Goal: Task Accomplishment & Management: Manage account settings

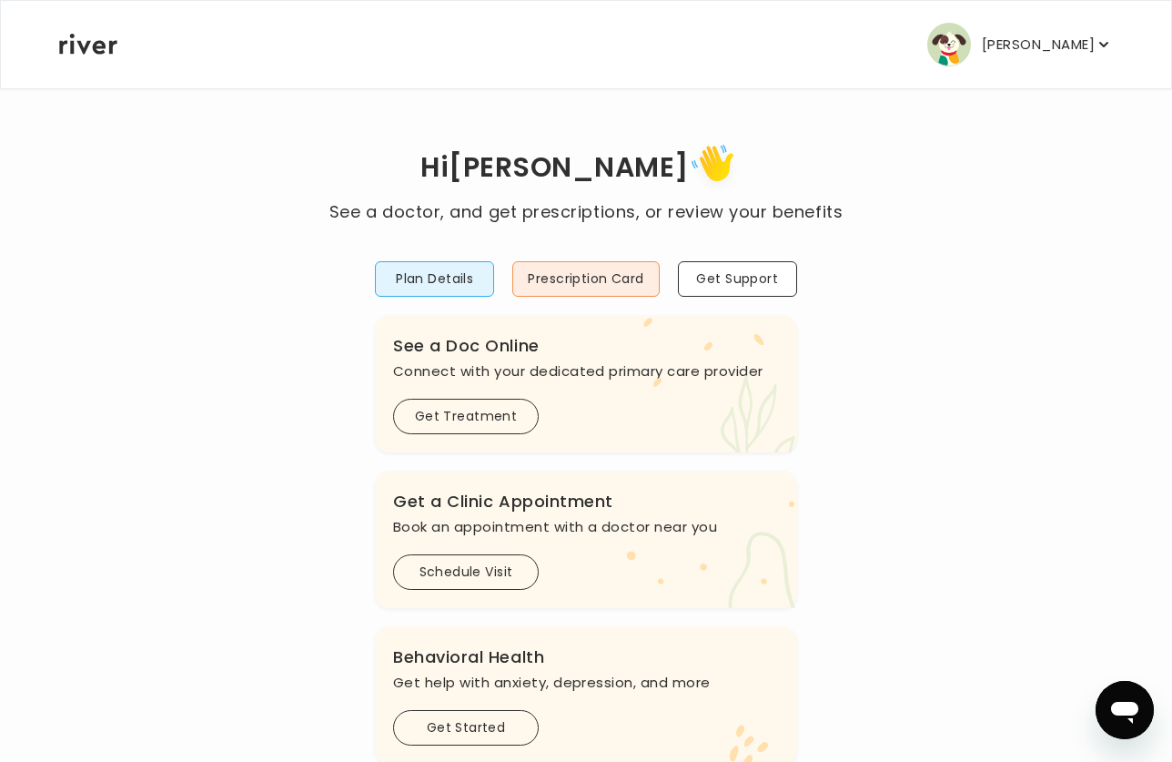
click at [1009, 58] on button "[PERSON_NAME]" at bounding box center [1020, 45] width 186 height 44
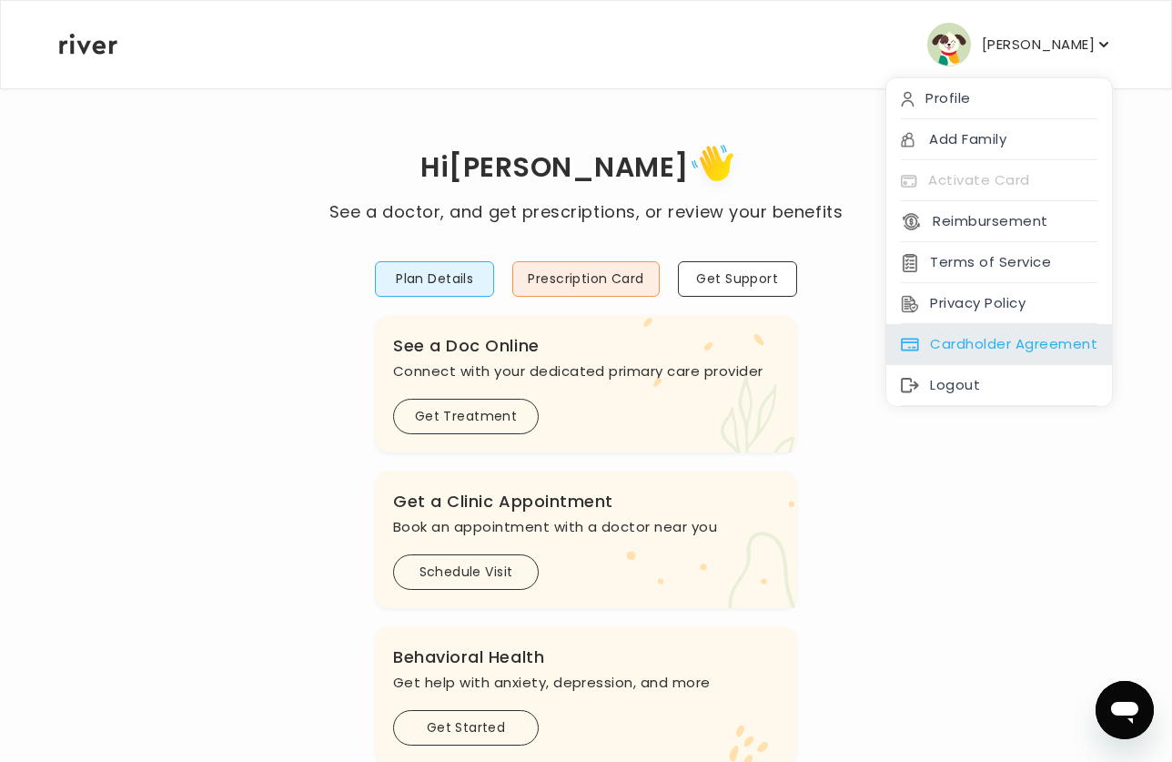
click at [952, 342] on div "Cardholder Agreement" at bounding box center [999, 344] width 226 height 41
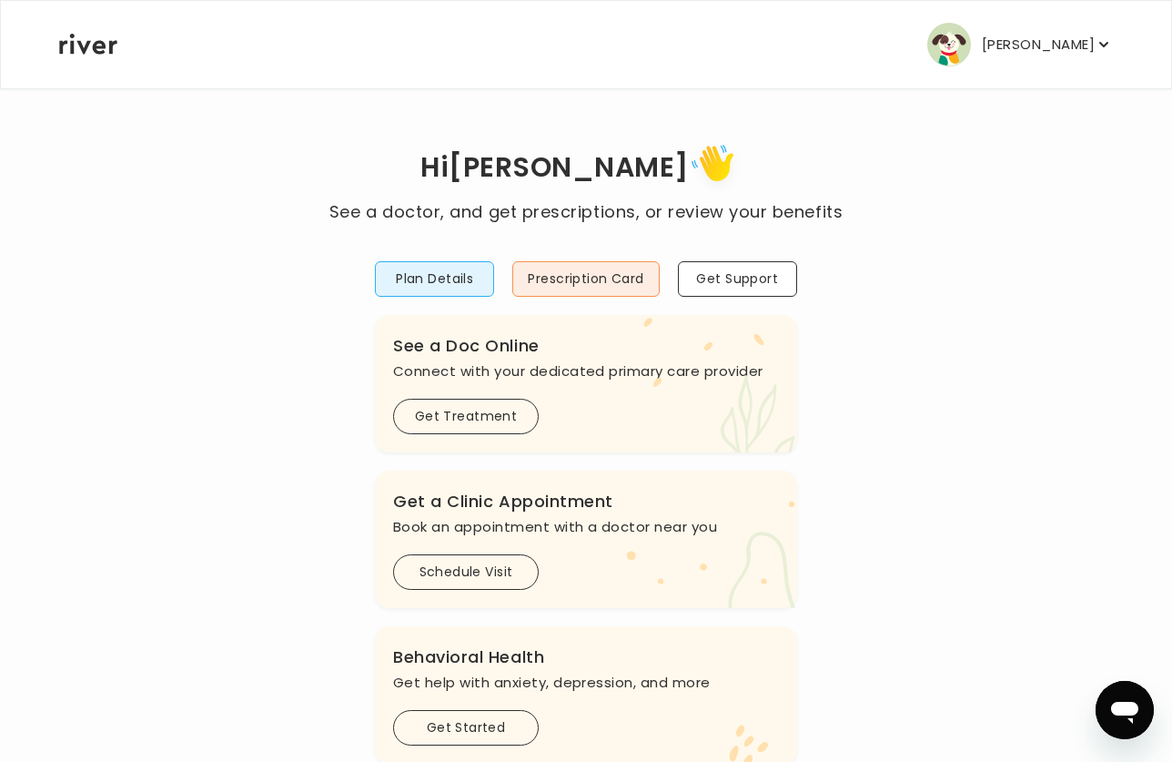
click at [1058, 54] on p "[PERSON_NAME]" at bounding box center [1038, 44] width 113 height 25
click at [812, 619] on div "Hi DEREK See a doctor, and get prescriptions, or review your benefits Plan Deta…" at bounding box center [586, 606] width 1056 height 936
click at [487, 572] on button "Schedule Visit" at bounding box center [466, 571] width 146 height 35
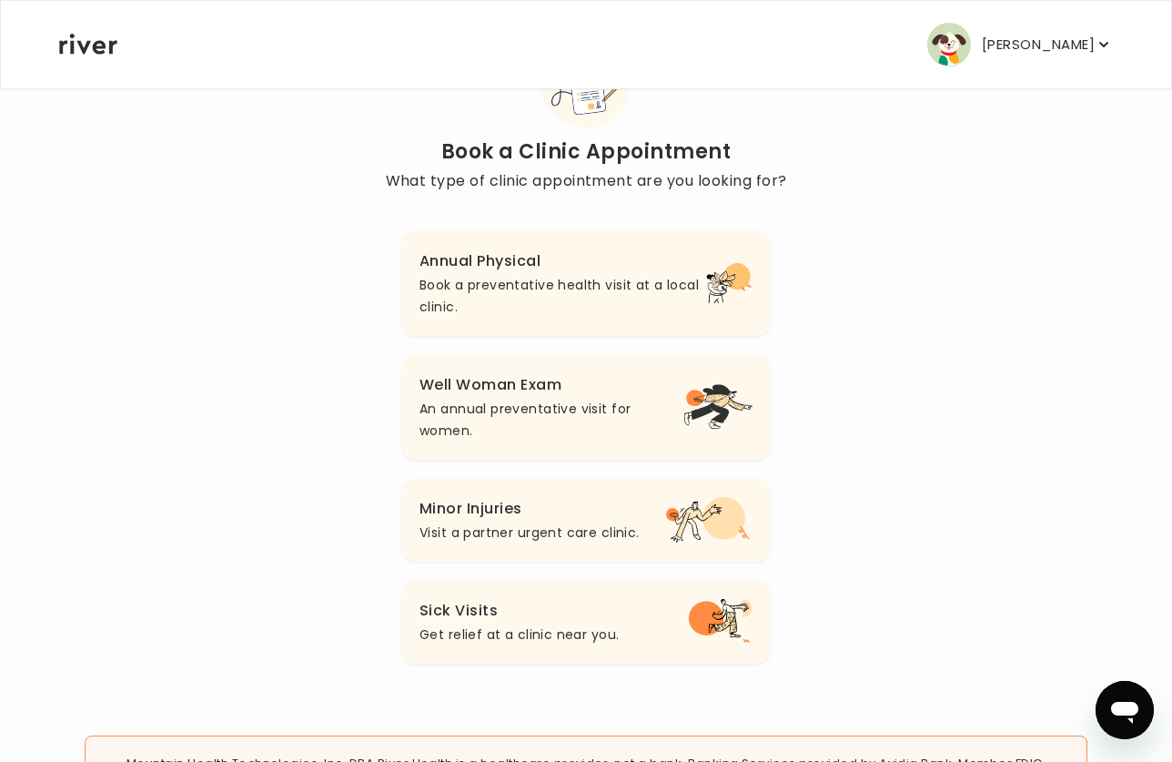
scroll to position [246, 0]
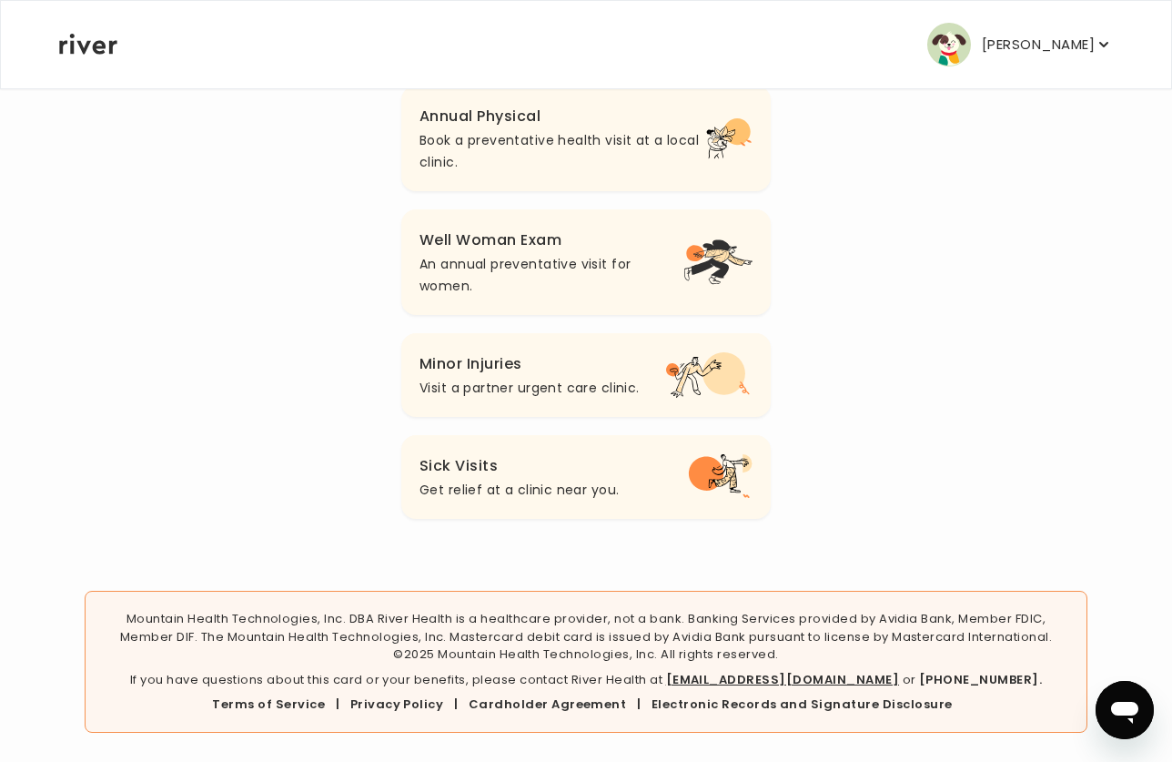
click at [501, 497] on p "Get relief at a clinic near you." at bounding box center [519, 490] width 199 height 22
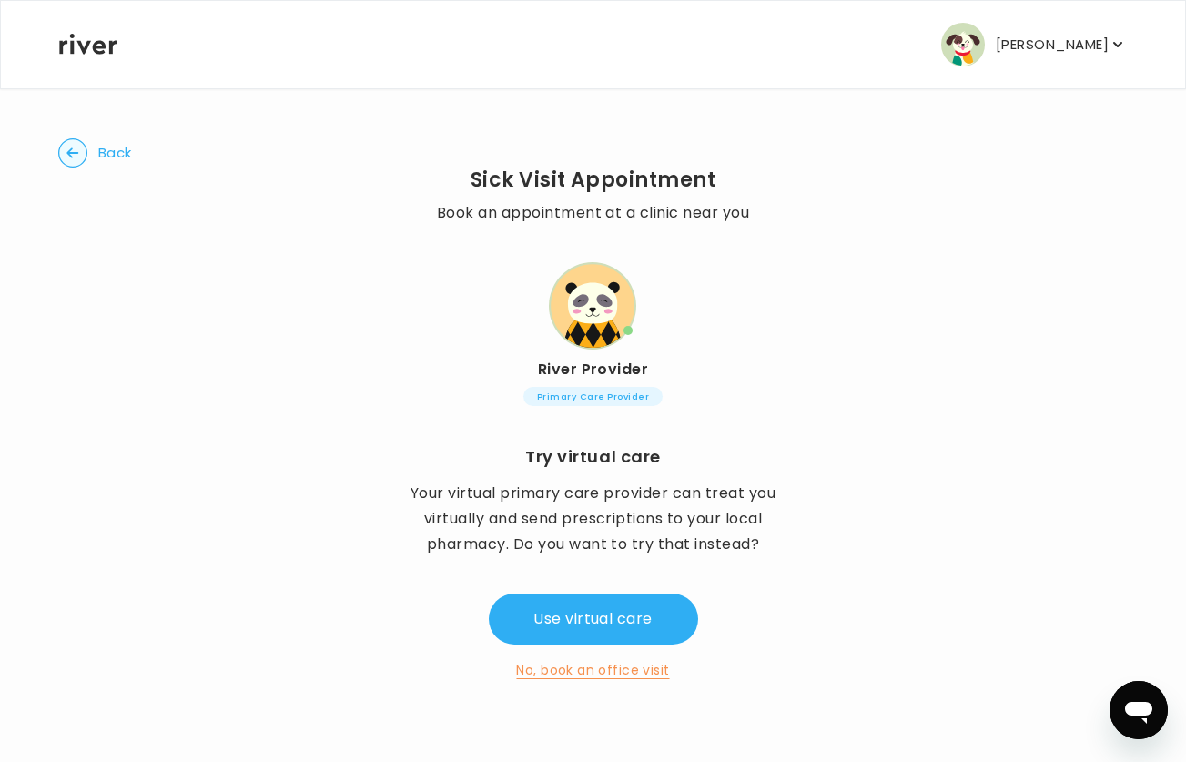
click at [612, 663] on button "No, book an office visit" at bounding box center [592, 670] width 153 height 22
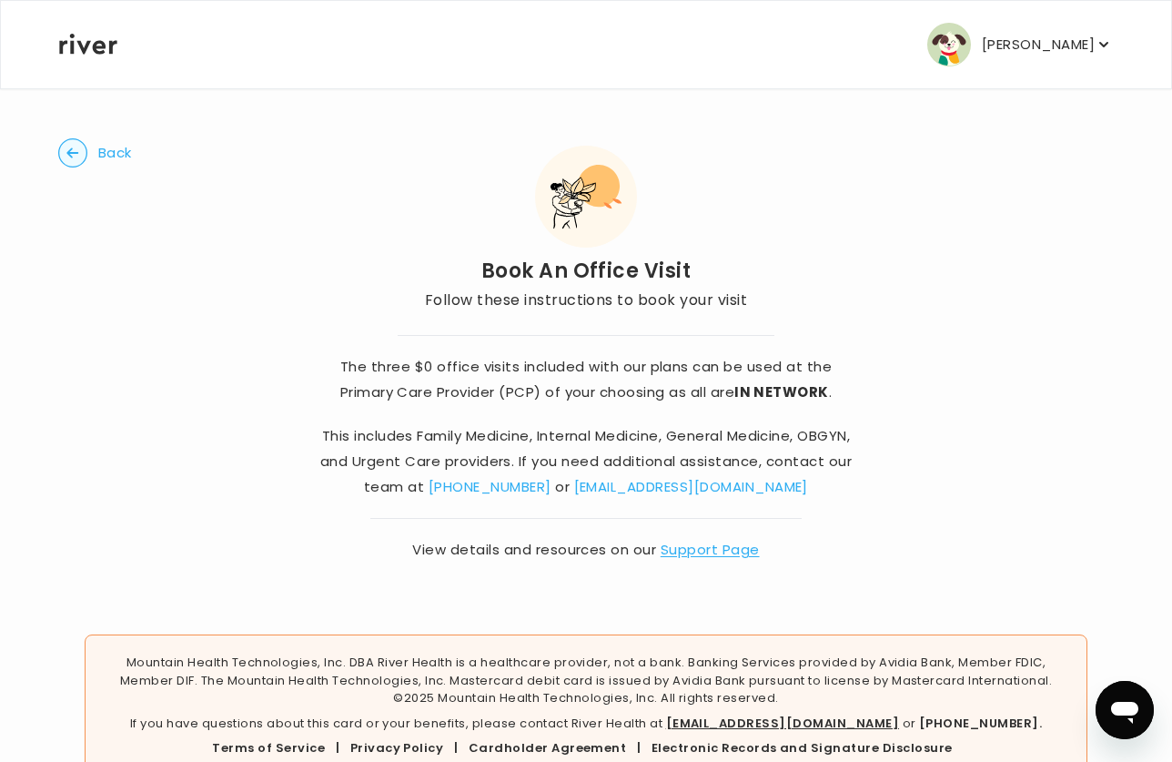
click at [700, 555] on link "Support Page" at bounding box center [710, 549] width 99 height 19
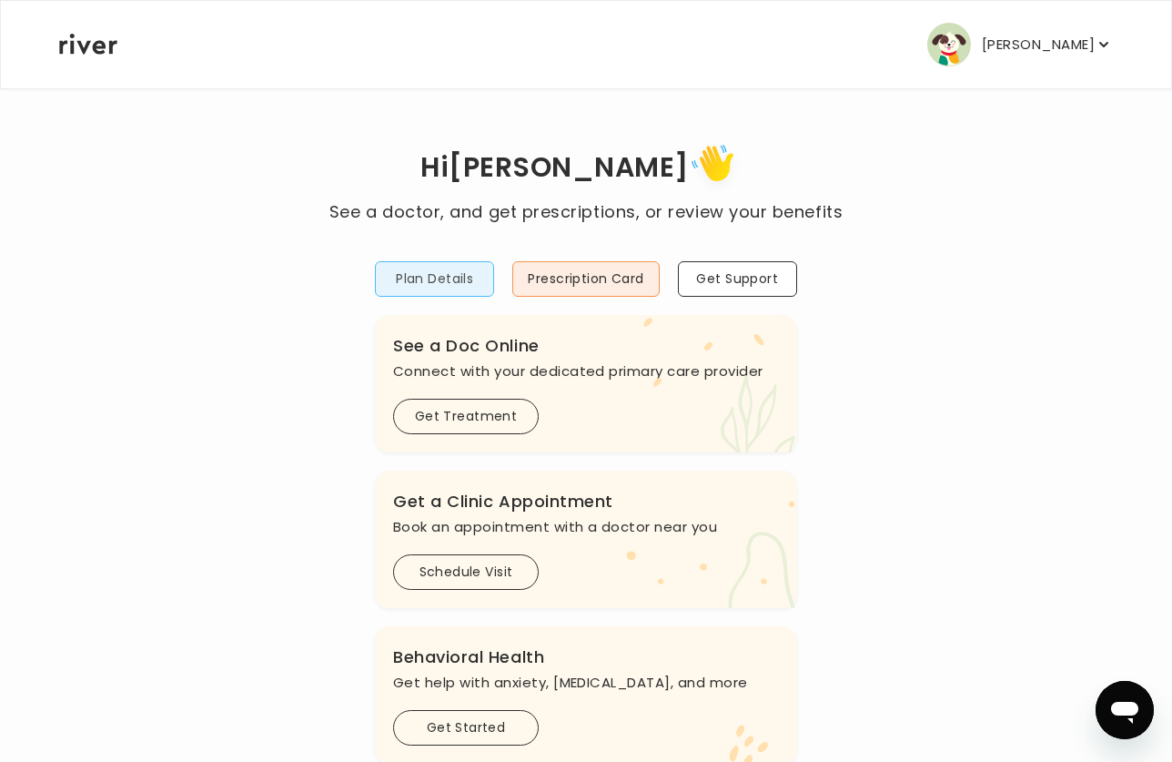
click at [386, 262] on button "Plan Details" at bounding box center [434, 278] width 119 height 35
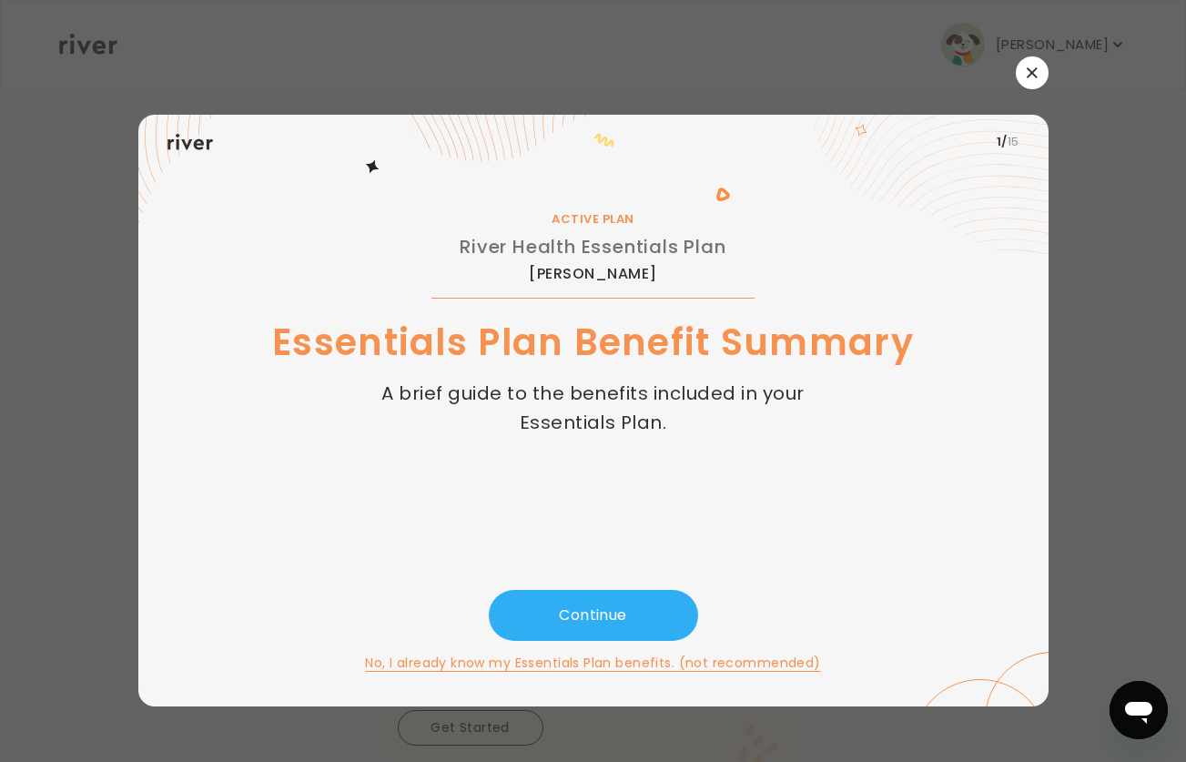
click at [1027, 89] on div "1 / 15 ACTIVE PLAN River Health Essentials Plan [PERSON_NAME] Essentials Plan B…" at bounding box center [593, 381] width 910 height 650
click at [1040, 76] on button "button" at bounding box center [1032, 72] width 33 height 33
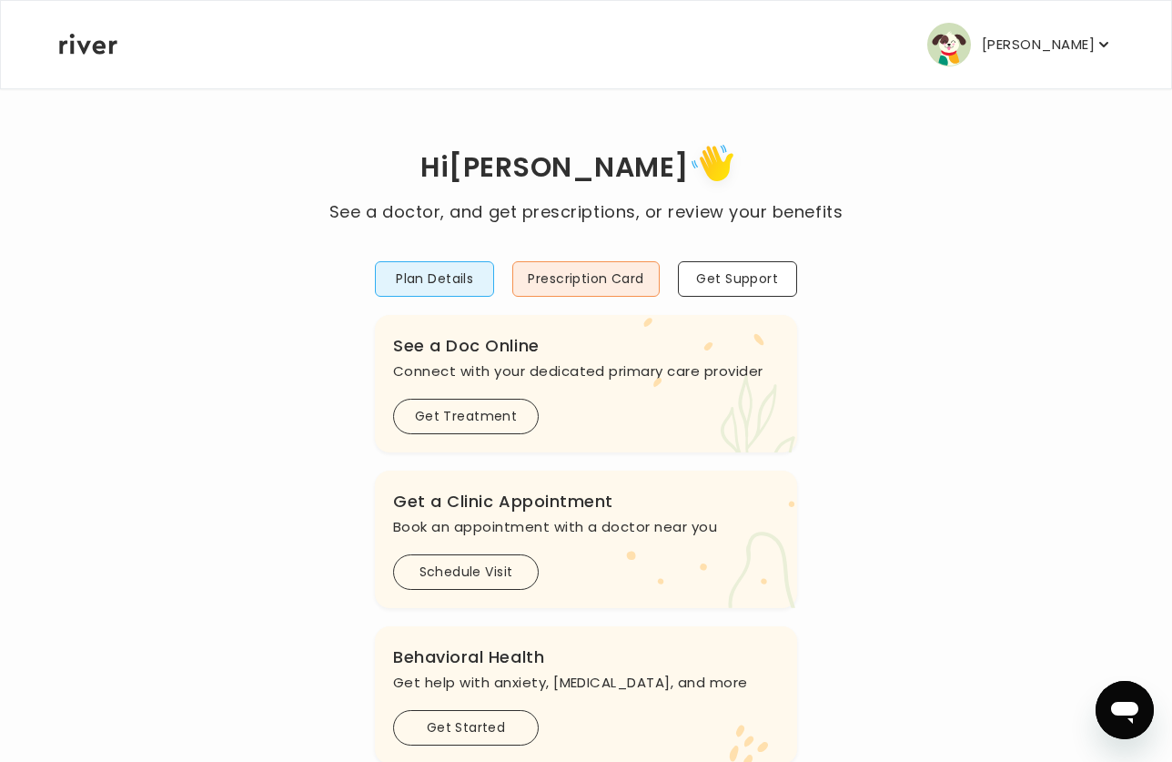
click at [1051, 52] on p "[PERSON_NAME]" at bounding box center [1038, 44] width 113 height 25
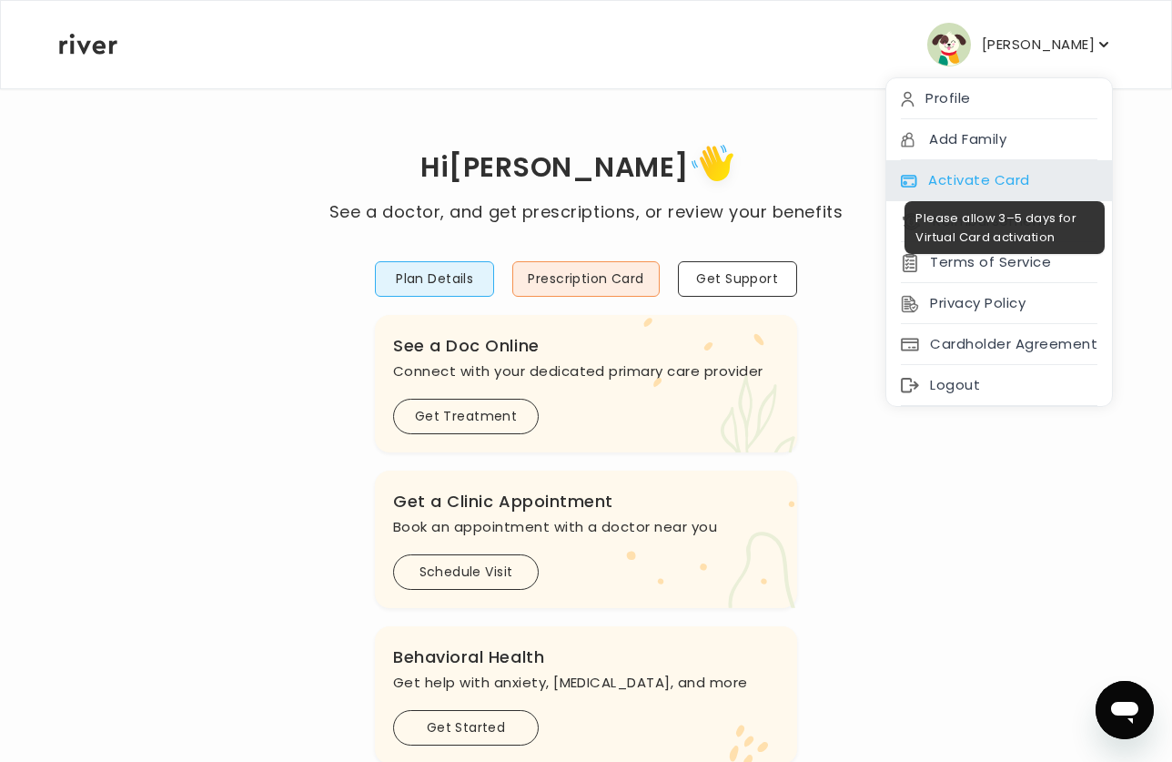
click at [984, 173] on div "Activate Card" at bounding box center [999, 180] width 226 height 41
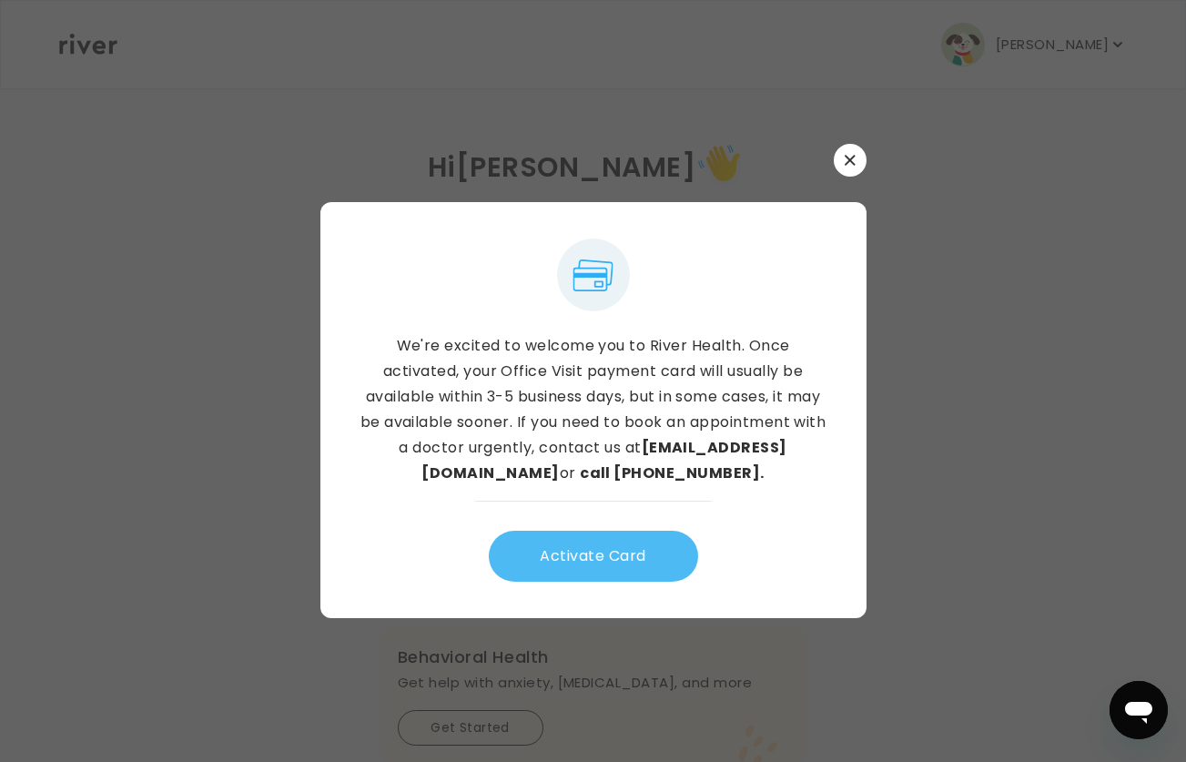
click at [589, 558] on button "Activate Card" at bounding box center [593, 556] width 209 height 51
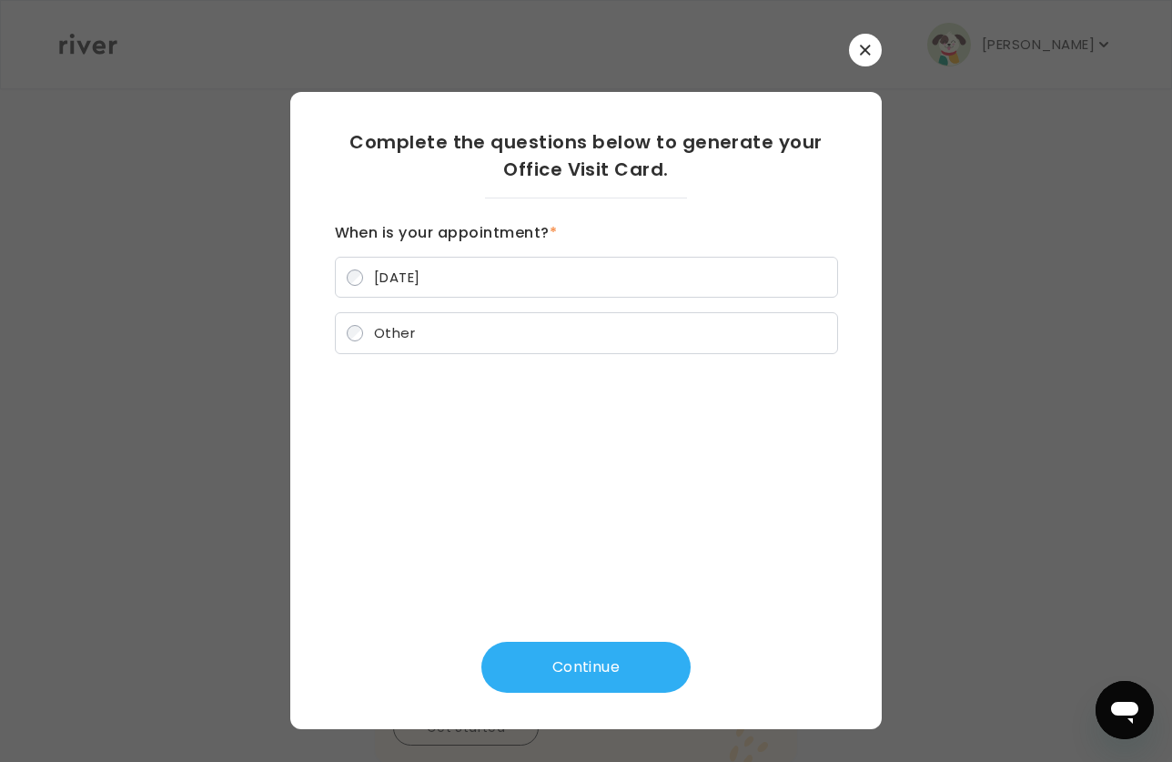
click at [439, 268] on label "[DATE]" at bounding box center [586, 278] width 503 height 42
click at [622, 661] on button "Continue" at bounding box center [585, 667] width 209 height 51
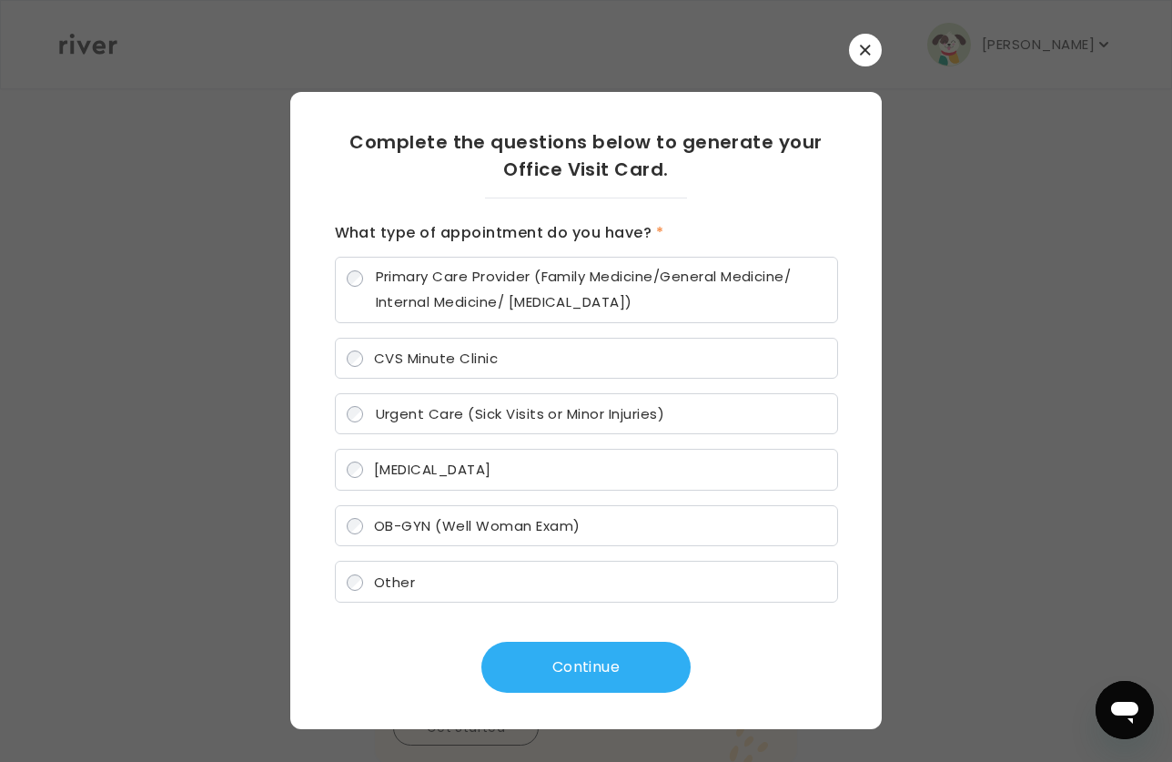
click at [632, 393] on label "Urgent Care (Sick Visits or Minor Injuries)" at bounding box center [586, 413] width 503 height 41
click at [613, 659] on button "Continue" at bounding box center [585, 667] width 209 height 51
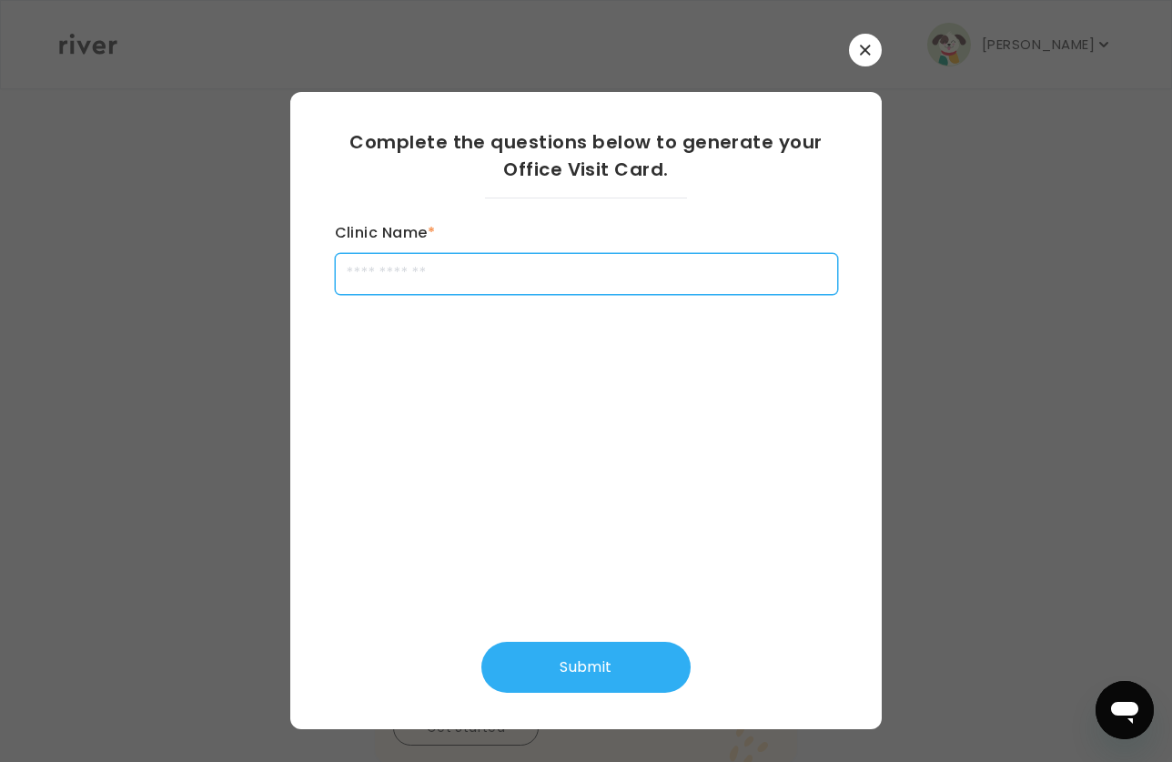
click at [408, 258] on input "Clinic Name *" at bounding box center [586, 274] width 503 height 42
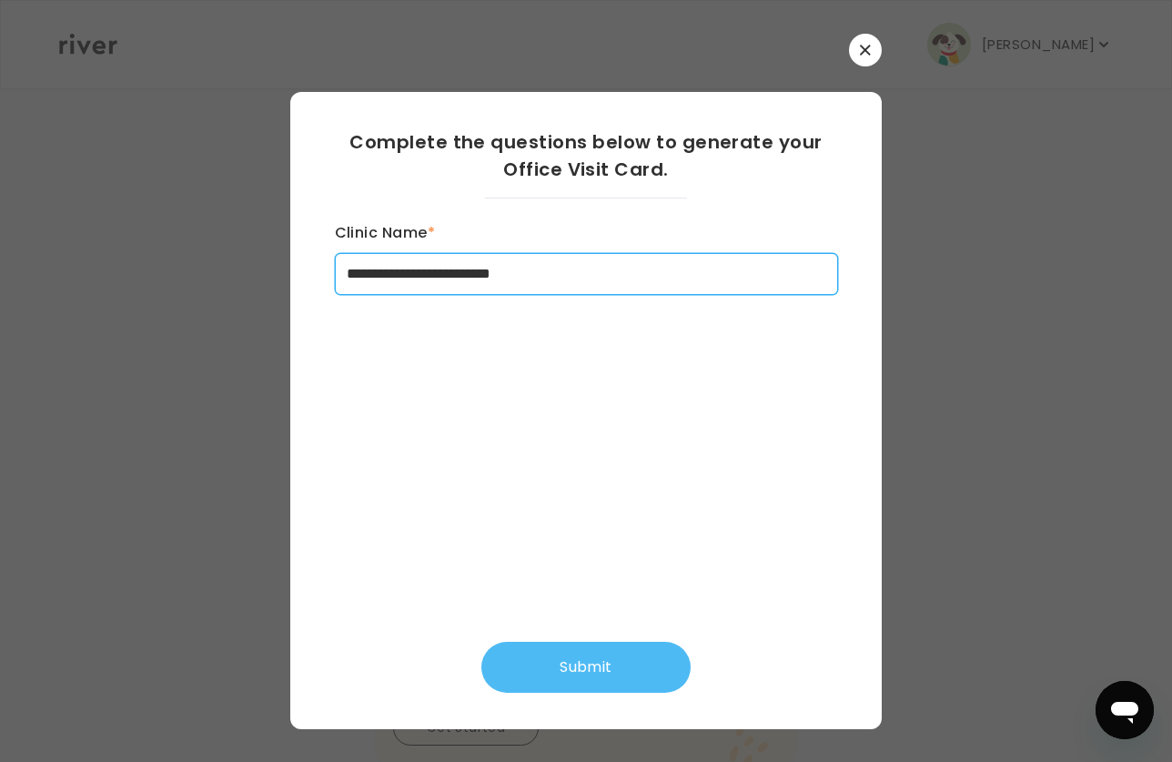
type input "**********"
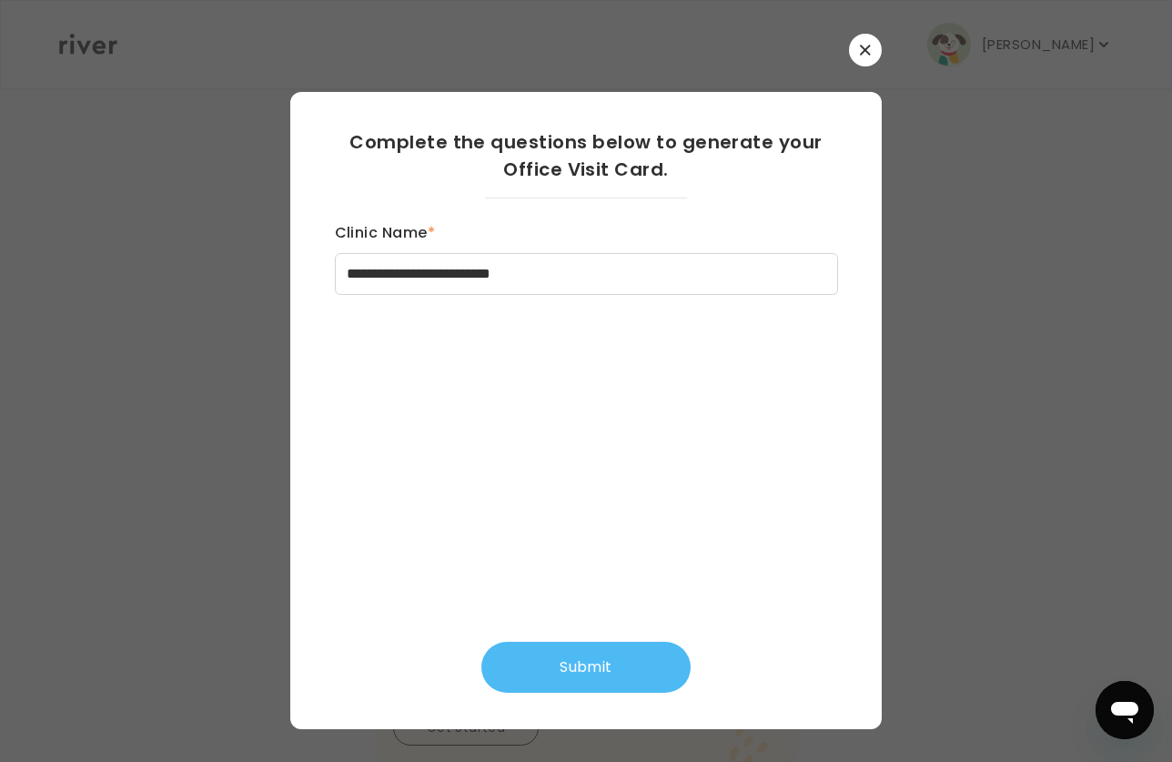
click at [559, 646] on button "Submit" at bounding box center [585, 667] width 209 height 51
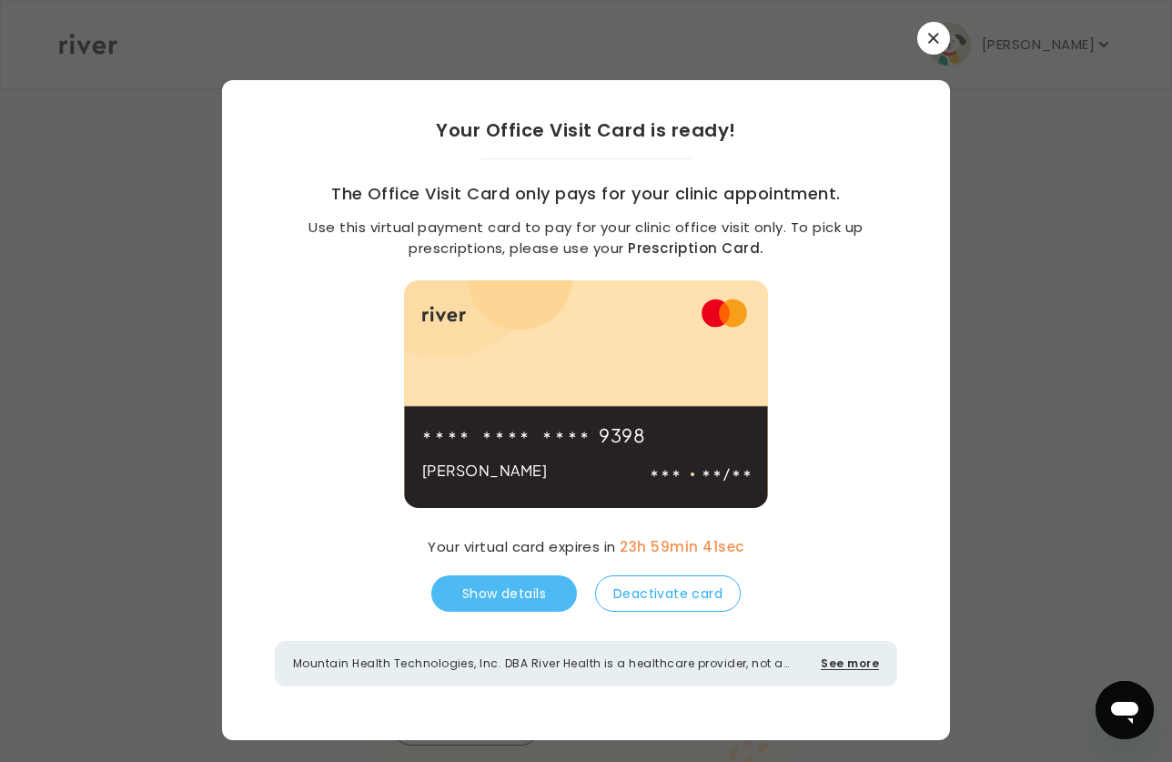
click at [523, 602] on button "Show details" at bounding box center [504, 593] width 146 height 36
click at [936, 32] on button "button" at bounding box center [933, 38] width 33 height 33
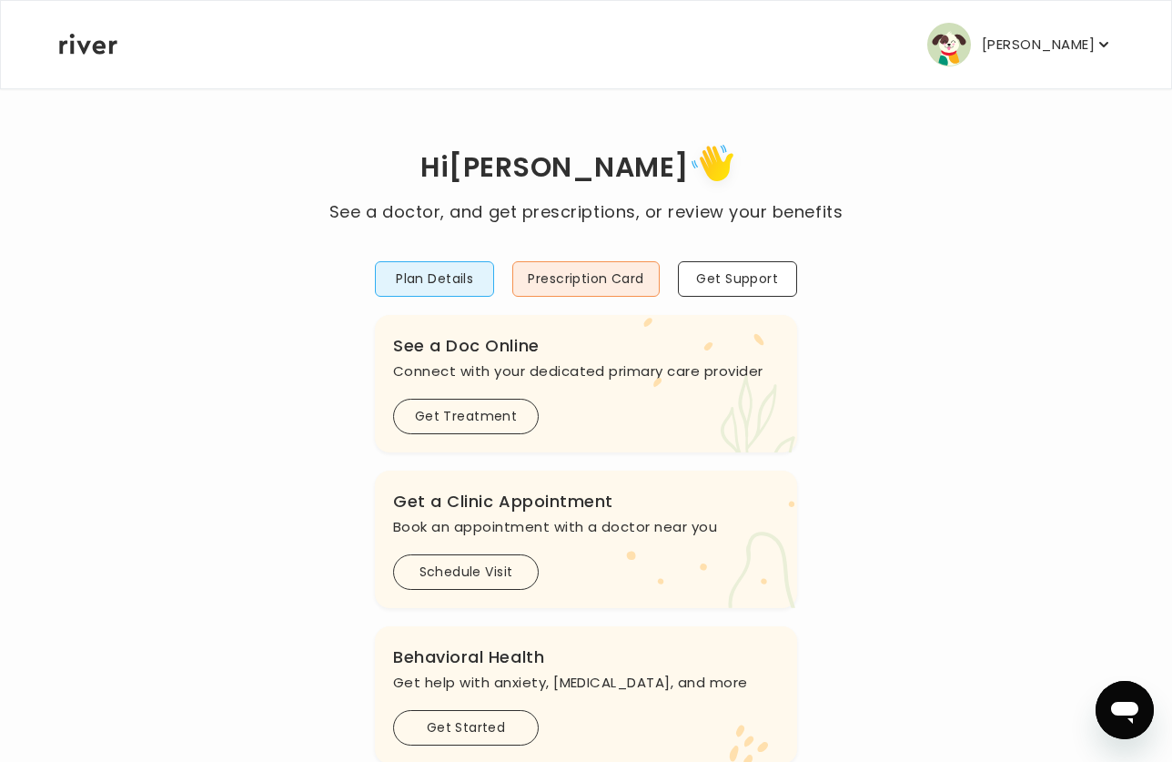
click at [1082, 51] on p "[PERSON_NAME]" at bounding box center [1038, 44] width 113 height 25
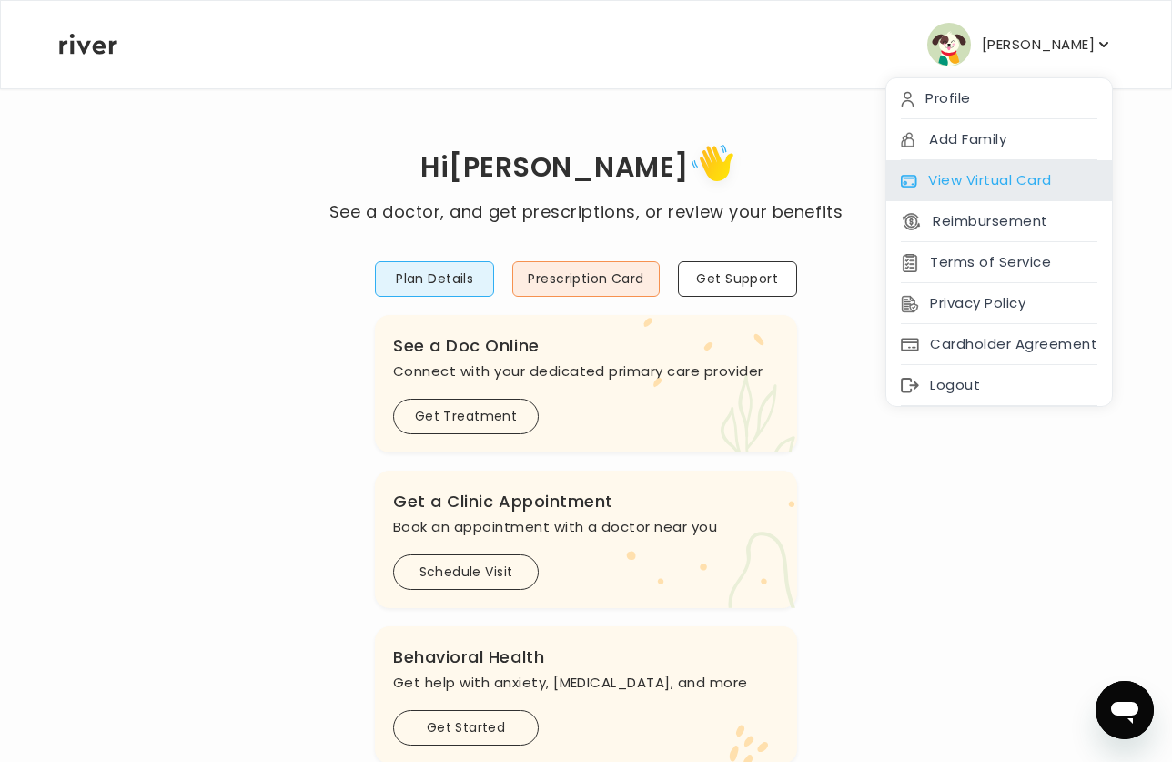
click at [1027, 167] on div "View Virtual Card" at bounding box center [999, 180] width 226 height 41
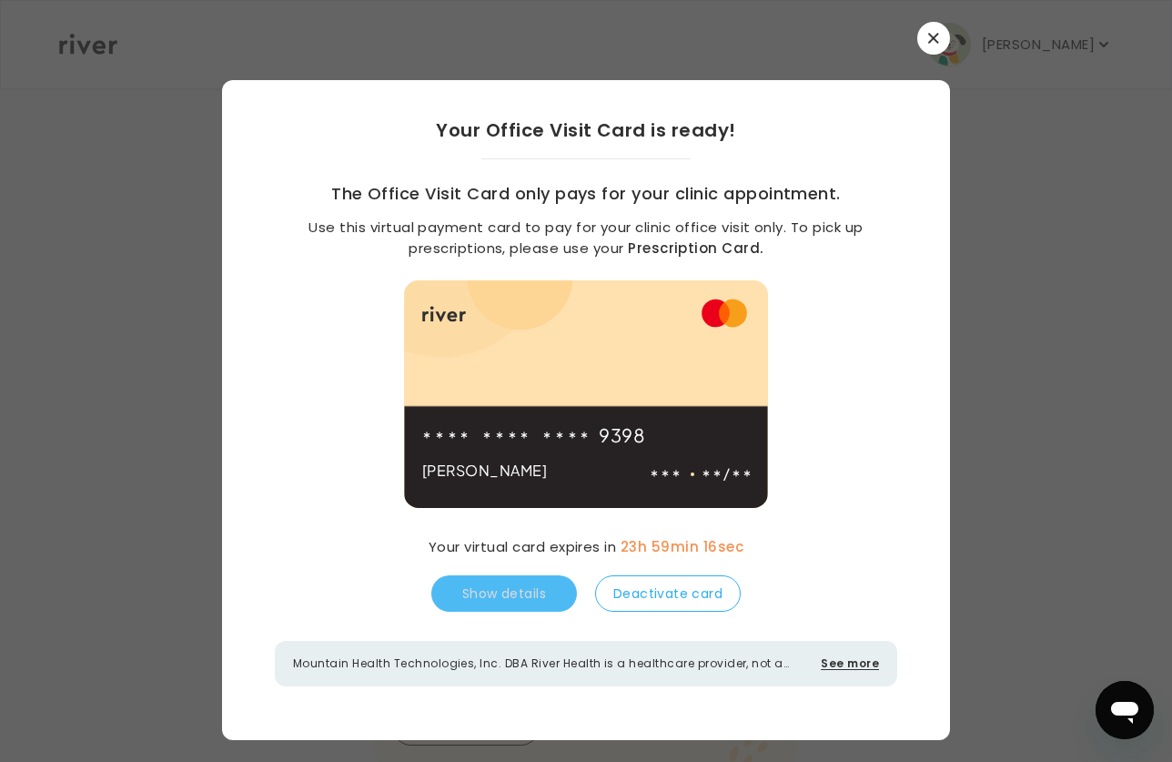
click at [932, 41] on icon "button" at bounding box center [933, 38] width 10 height 10
